Goal: Task Accomplishment & Management: Manage account settings

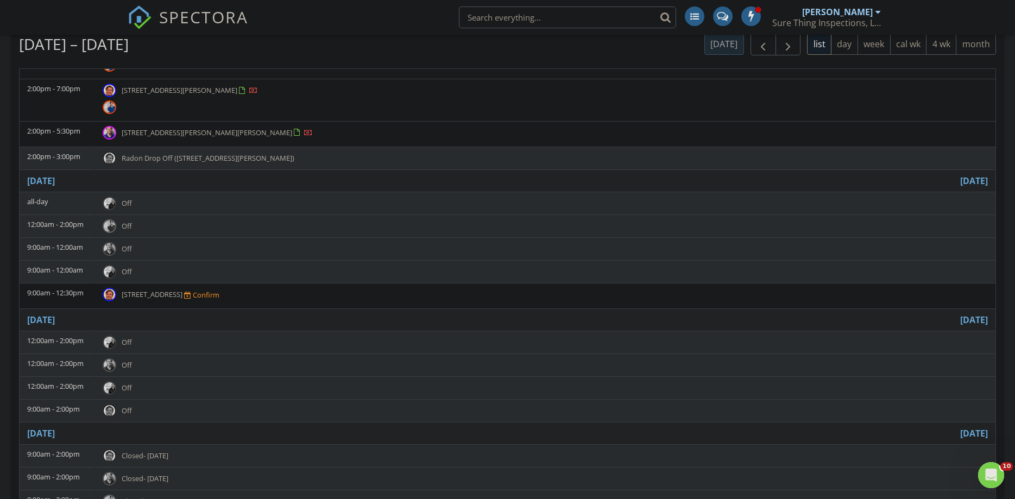
scroll to position [72, 0]
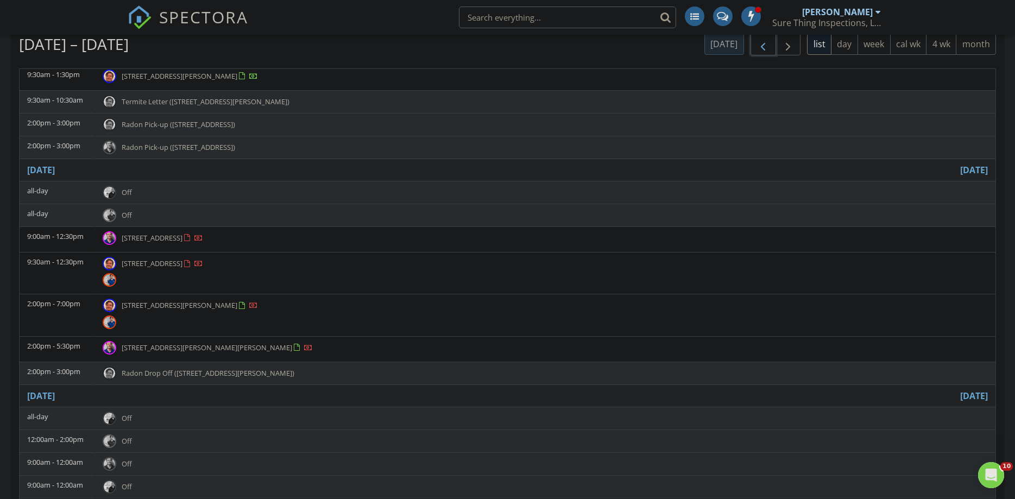
click at [763, 49] on span "button" at bounding box center [763, 44] width 13 height 13
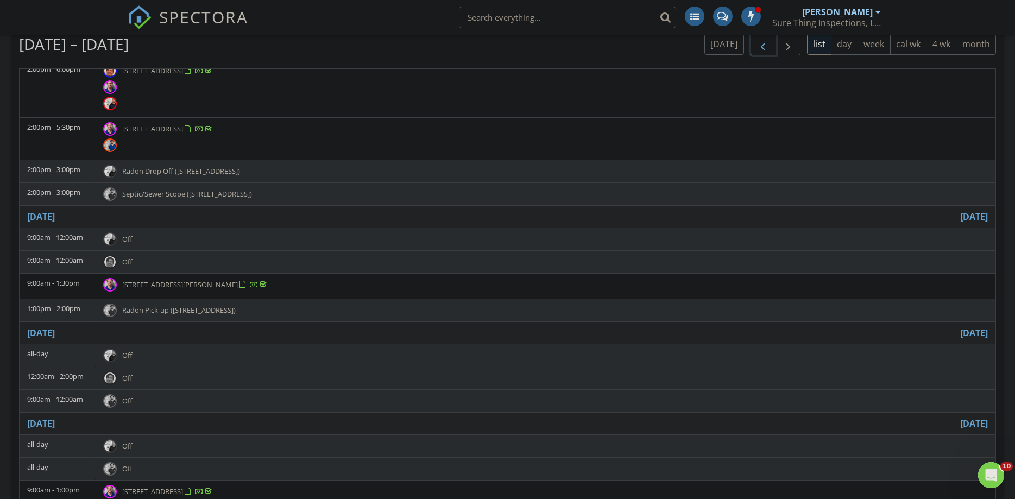
scroll to position [811, 0]
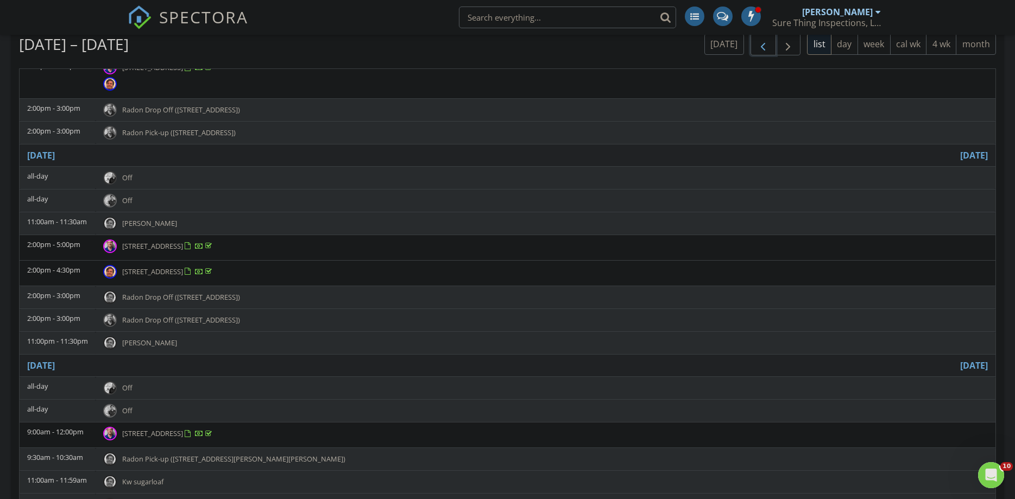
click at [183, 267] on span "2191 Rockbridge Rd SW unit 2204, Stone Mountain 30087" at bounding box center [152, 272] width 61 height 10
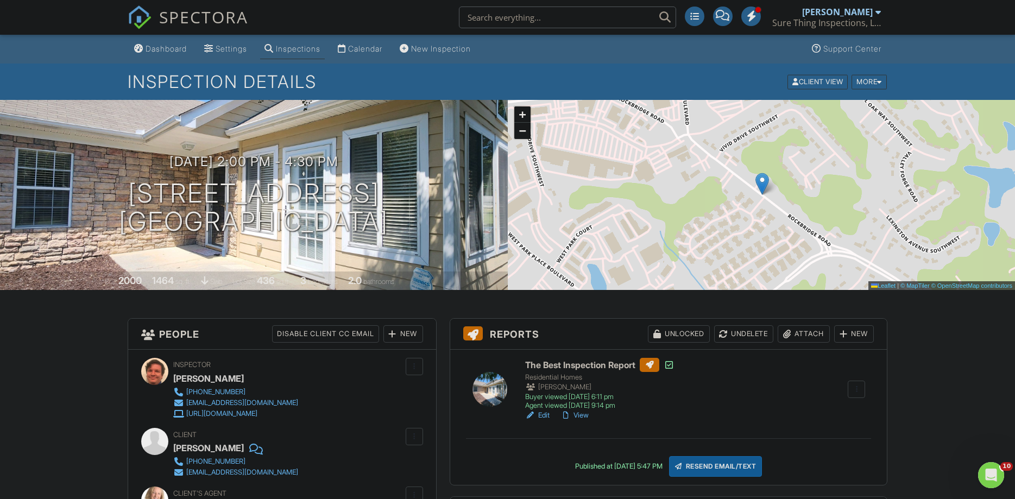
click at [207, 450] on div "[PERSON_NAME]" at bounding box center [208, 448] width 71 height 16
click at [187, 447] on div "[PERSON_NAME]" at bounding box center [208, 448] width 71 height 16
drag, startPoint x: 186, startPoint y: 447, endPoint x: 210, endPoint y: 443, distance: 24.1
click at [210, 443] on div "[PERSON_NAME]" at bounding box center [208, 448] width 71 height 16
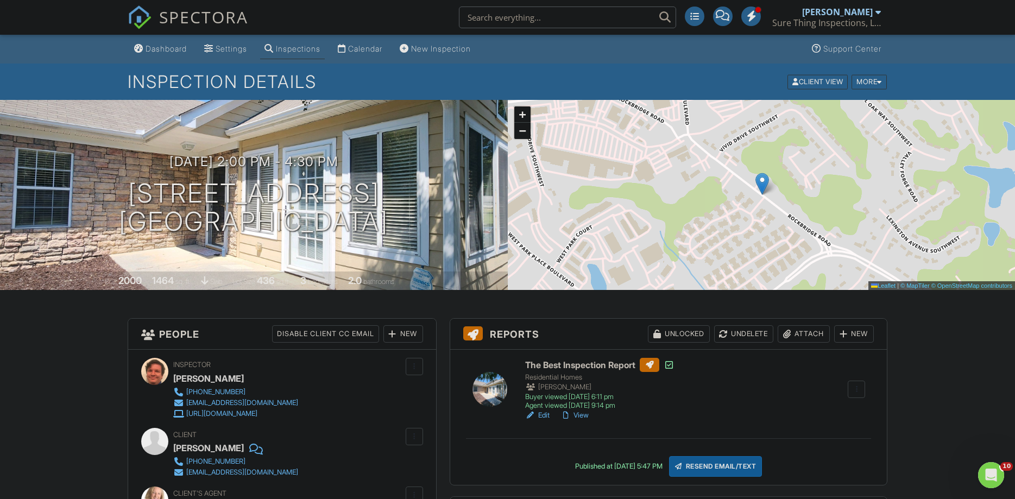
click at [168, 448] on div "Client [PERSON_NAME] [PHONE_NUMBER] [EMAIL_ADDRESS][DOMAIN_NAME]" at bounding box center [282, 453] width 282 height 50
click at [177, 449] on div "[PERSON_NAME]" at bounding box center [208, 448] width 71 height 16
drag, startPoint x: 177, startPoint y: 450, endPoint x: 224, endPoint y: 445, distance: 47.5
click at [224, 445] on div "[PERSON_NAME]" at bounding box center [208, 448] width 71 height 16
copy div "[PERSON_NAME]"
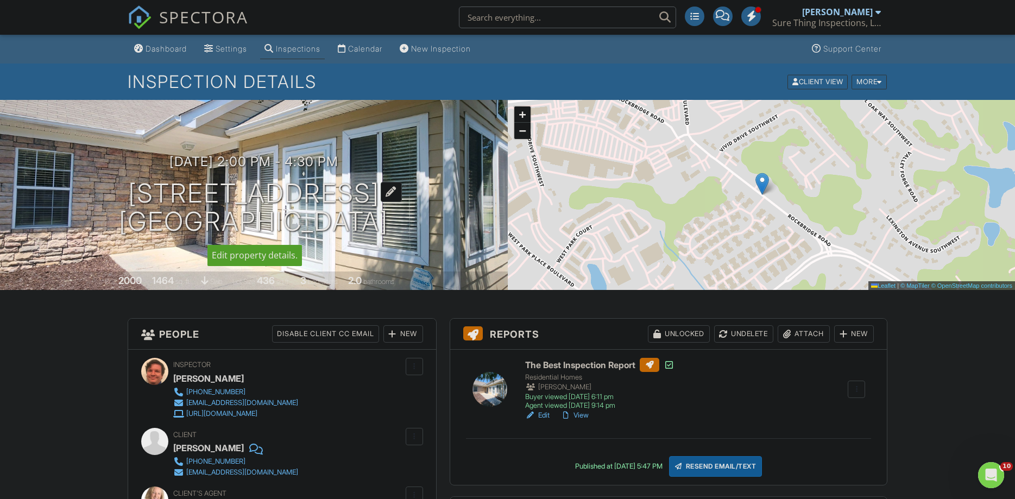
click at [212, 198] on h1 "[STREET_ADDRESS] [GEOGRAPHIC_DATA], GA 30087" at bounding box center [253, 208] width 269 height 58
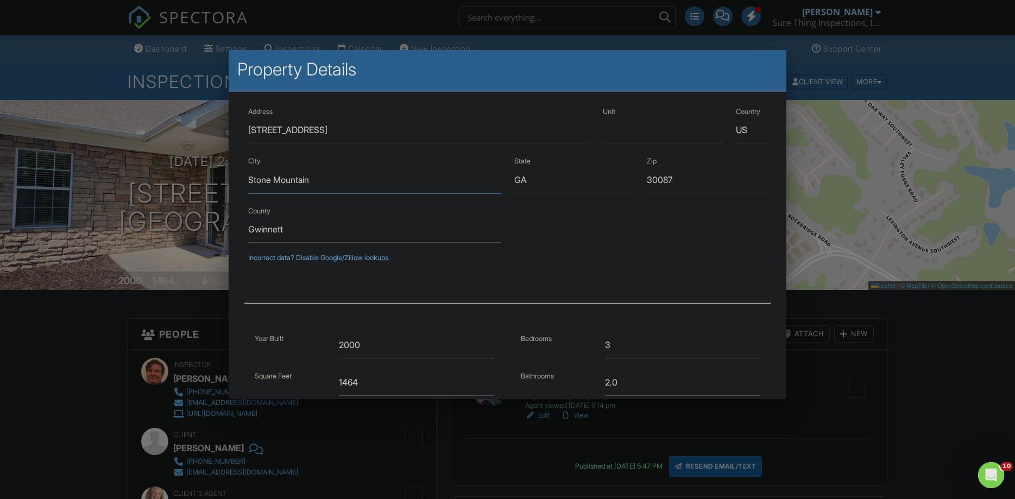
click at [311, 187] on input "Stone Mountain" at bounding box center [374, 180] width 253 height 27
click at [249, 176] on input "Stone Mountain" at bounding box center [374, 180] width 253 height 27
drag, startPoint x: 249, startPoint y: 176, endPoint x: 290, endPoint y: 176, distance: 40.7
click at [290, 176] on input "Stone Mountain" at bounding box center [374, 180] width 253 height 27
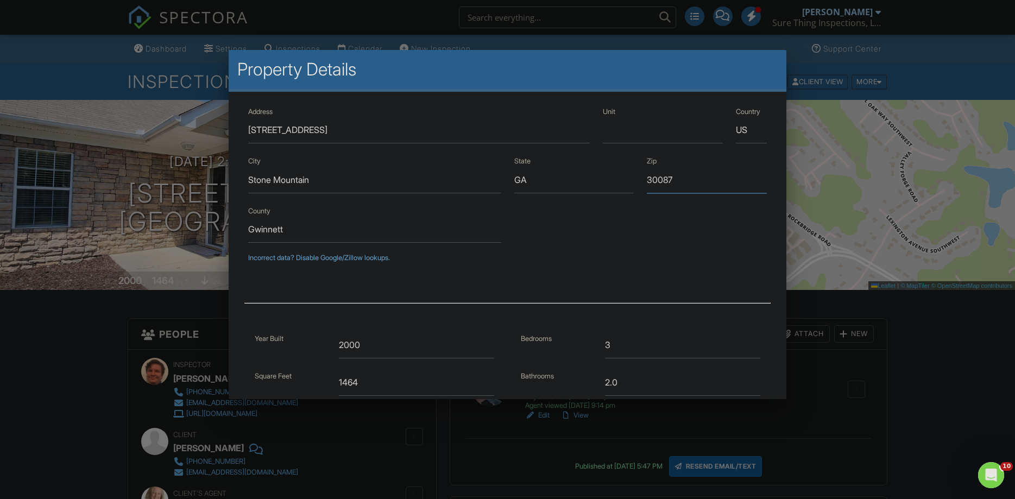
click at [664, 176] on input "30087" at bounding box center [707, 180] width 120 height 27
drag, startPoint x: 664, startPoint y: 176, endPoint x: 670, endPoint y: 179, distance: 6.1
click at [924, 431] on div at bounding box center [507, 258] width 1015 height 624
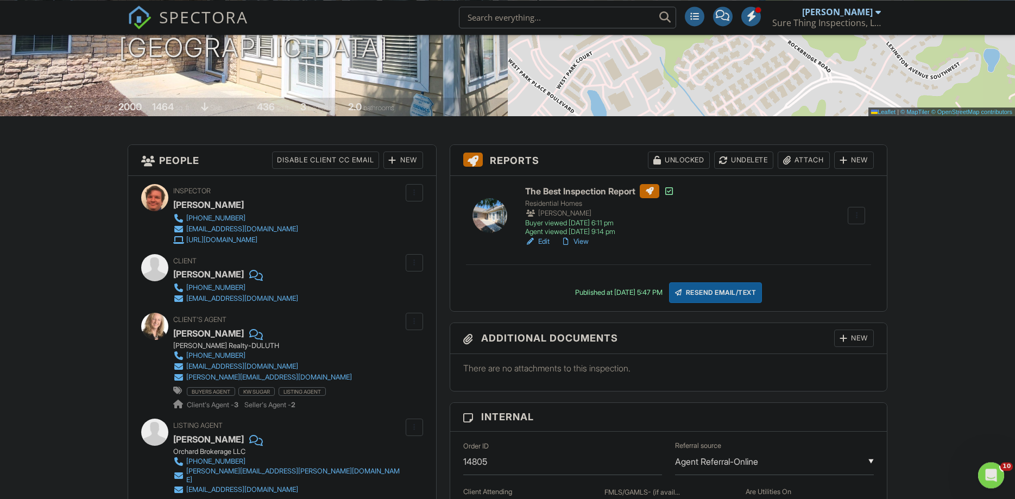
scroll to position [222, 0]
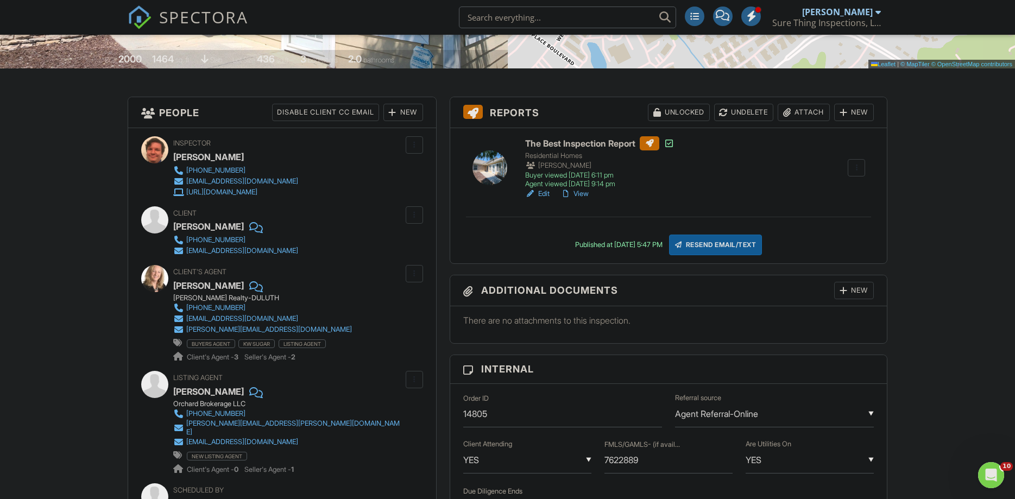
click at [217, 234] on div "[PERSON_NAME]" at bounding box center [208, 226] width 71 height 16
